Goal: Transaction & Acquisition: Purchase product/service

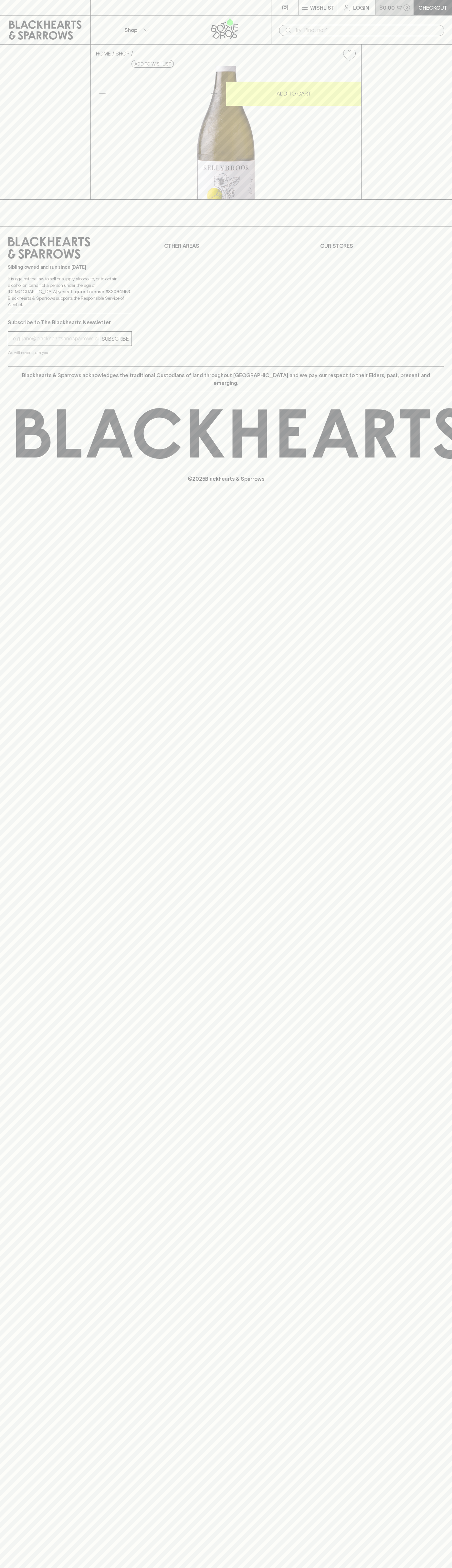
click at [394, 9] on p "$0.00" at bounding box center [386, 7] width 15 height 8
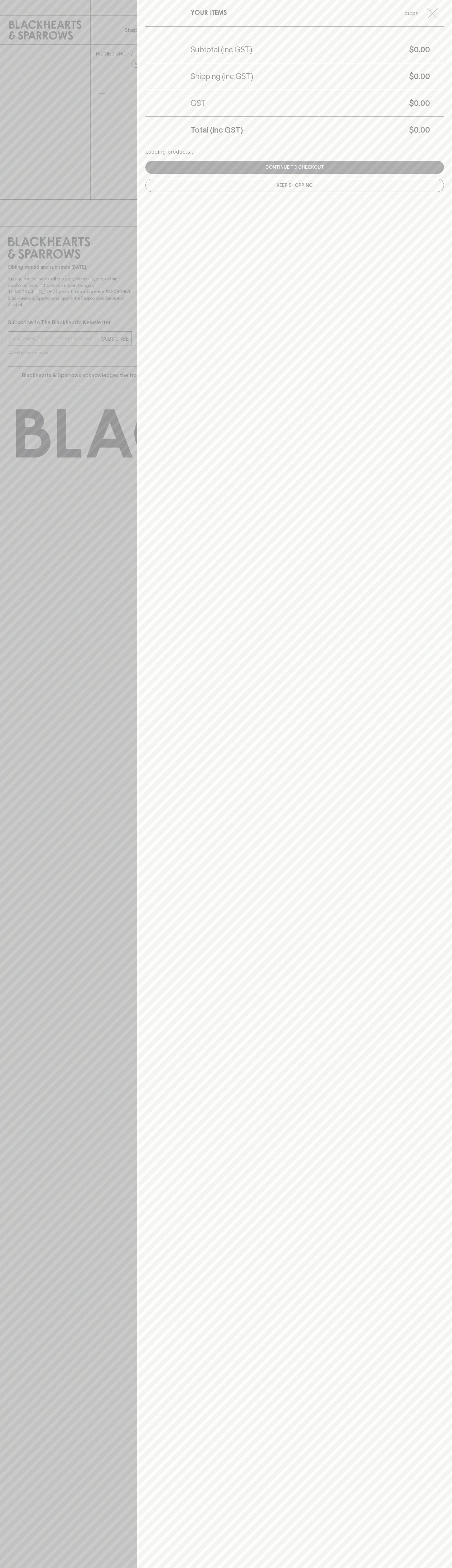
click at [445, 825] on div "YOUR ITEMS Close Subtotal (inc GST) $0.00 Shipping (inc GST) $0.00 GST $0.00 To…" at bounding box center [294, 784] width 314 height 1568
click at [270, 1567] on html "⠀ ⠀ Wishlist Login $0.00 0 Checkout Shop ​ HOME SHOP Kellybrook Edenesque Chard…" at bounding box center [226, 784] width 452 height 1568
click at [4, 1465] on div at bounding box center [226, 784] width 452 height 1568
